Goal: Task Accomplishment & Management: Manage account settings

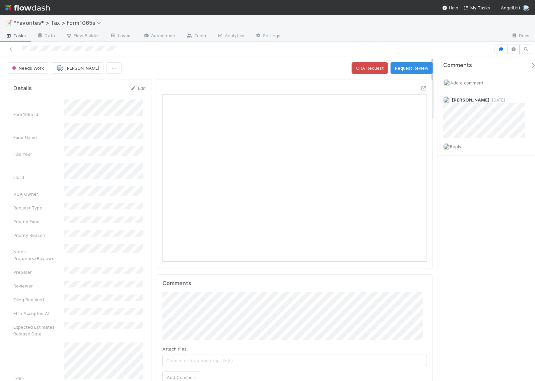
scroll to position [130, 254]
click at [420, 90] on icon at bounding box center [423, 88] width 7 height 4
click at [490, 99] on span "[DATE]" at bounding box center [496, 99] width 15 height 5
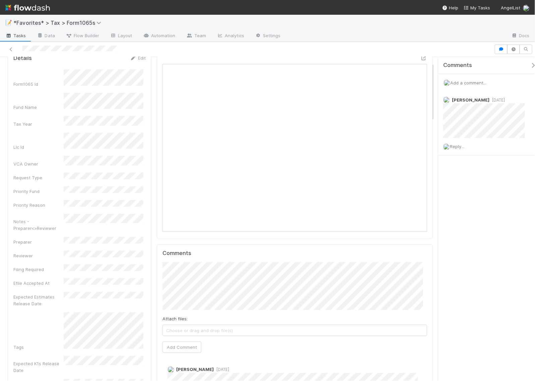
scroll to position [0, 0]
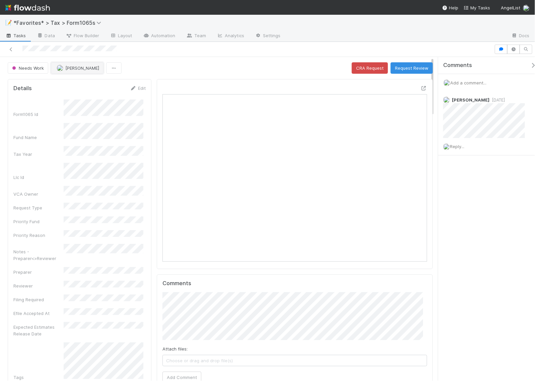
click at [78, 67] on span "[PERSON_NAME]" at bounding box center [82, 67] width 34 height 5
click at [497, 99] on span "[DATE]" at bounding box center [496, 99] width 15 height 5
click at [496, 99] on span "[DATE]" at bounding box center [496, 99] width 15 height 5
click at [512, 202] on div "Comments Add a comment... [DATE] 1:39:02 AM EDT [PERSON_NAME] [DATE] Reply..." at bounding box center [486, 218] width 97 height 323
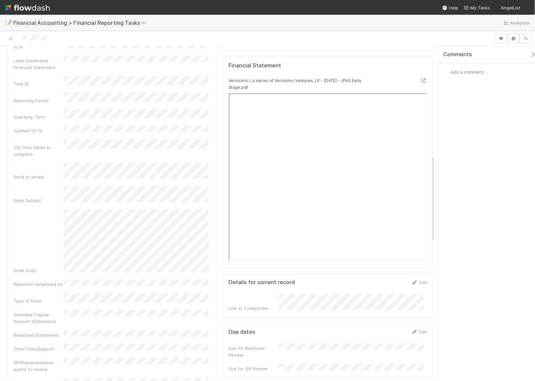
scroll to position [418, 0]
